Goal: Navigation & Orientation: Find specific page/section

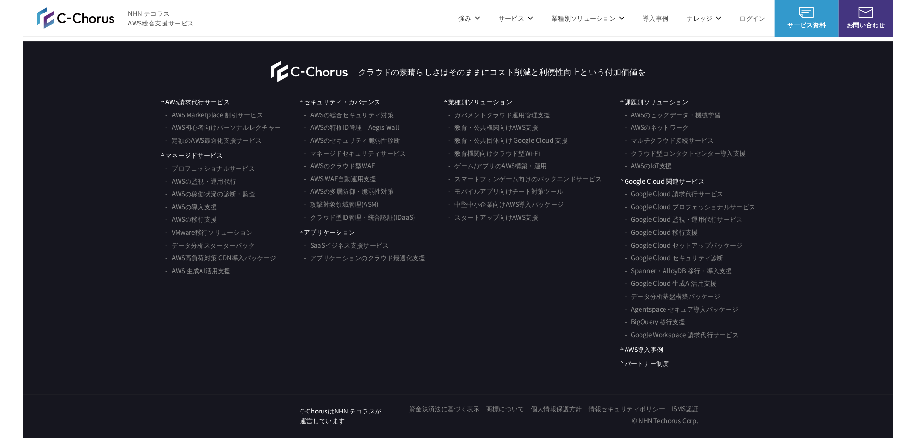
scroll to position [5703, 0]
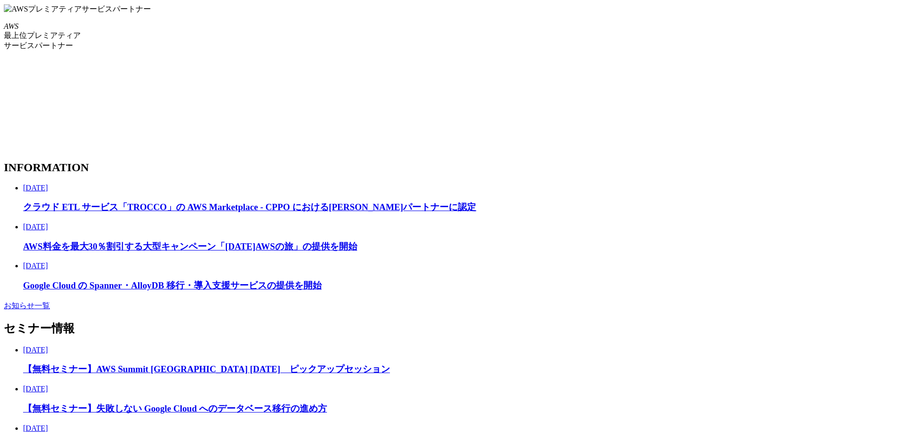
scroll to position [1793, 0]
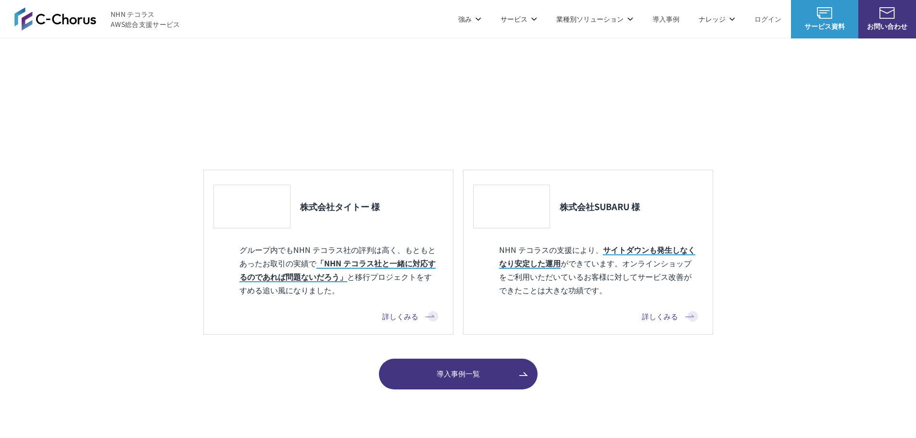
scroll to position [918, 0]
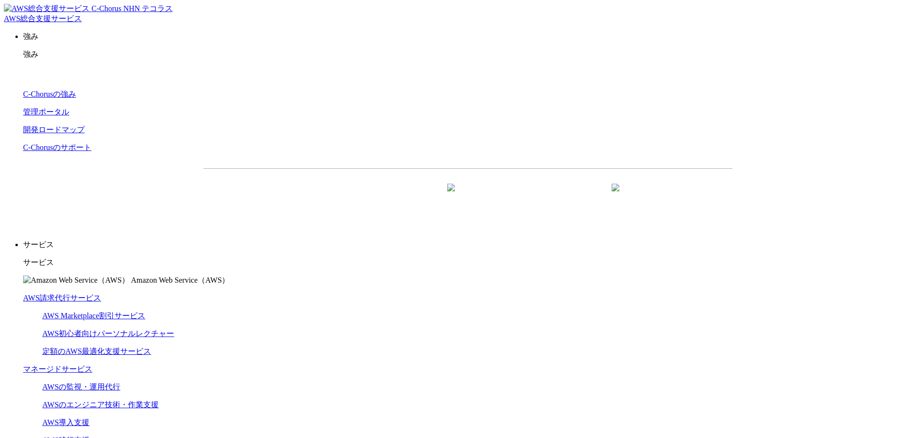
click at [151, 347] on link "定額のAWS最適化支援サービス" at bounding box center [96, 351] width 109 height 8
